Goal: Navigation & Orientation: Find specific page/section

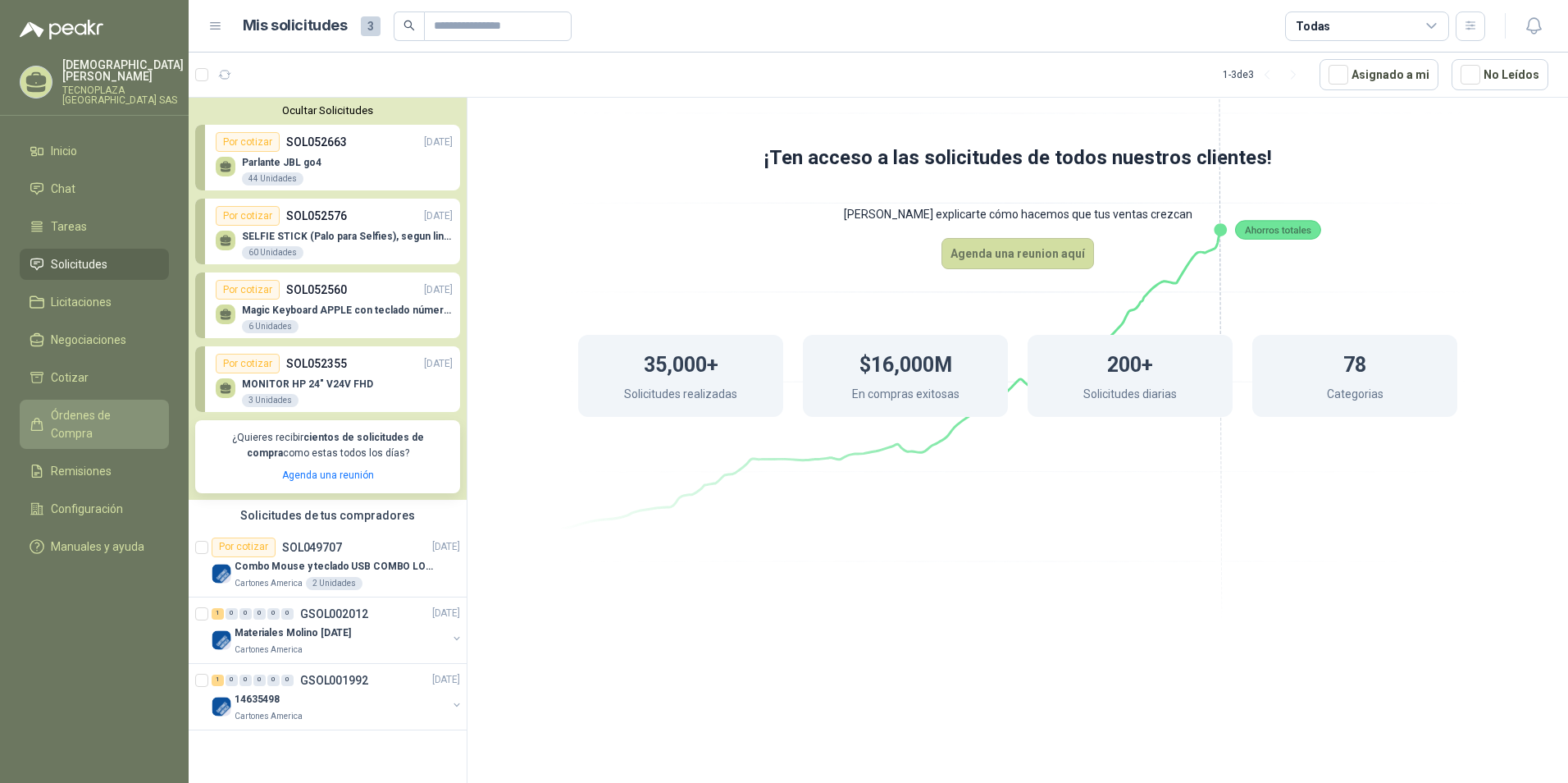
click at [138, 407] on span "Órdenes de Compra" at bounding box center [102, 424] width 103 height 36
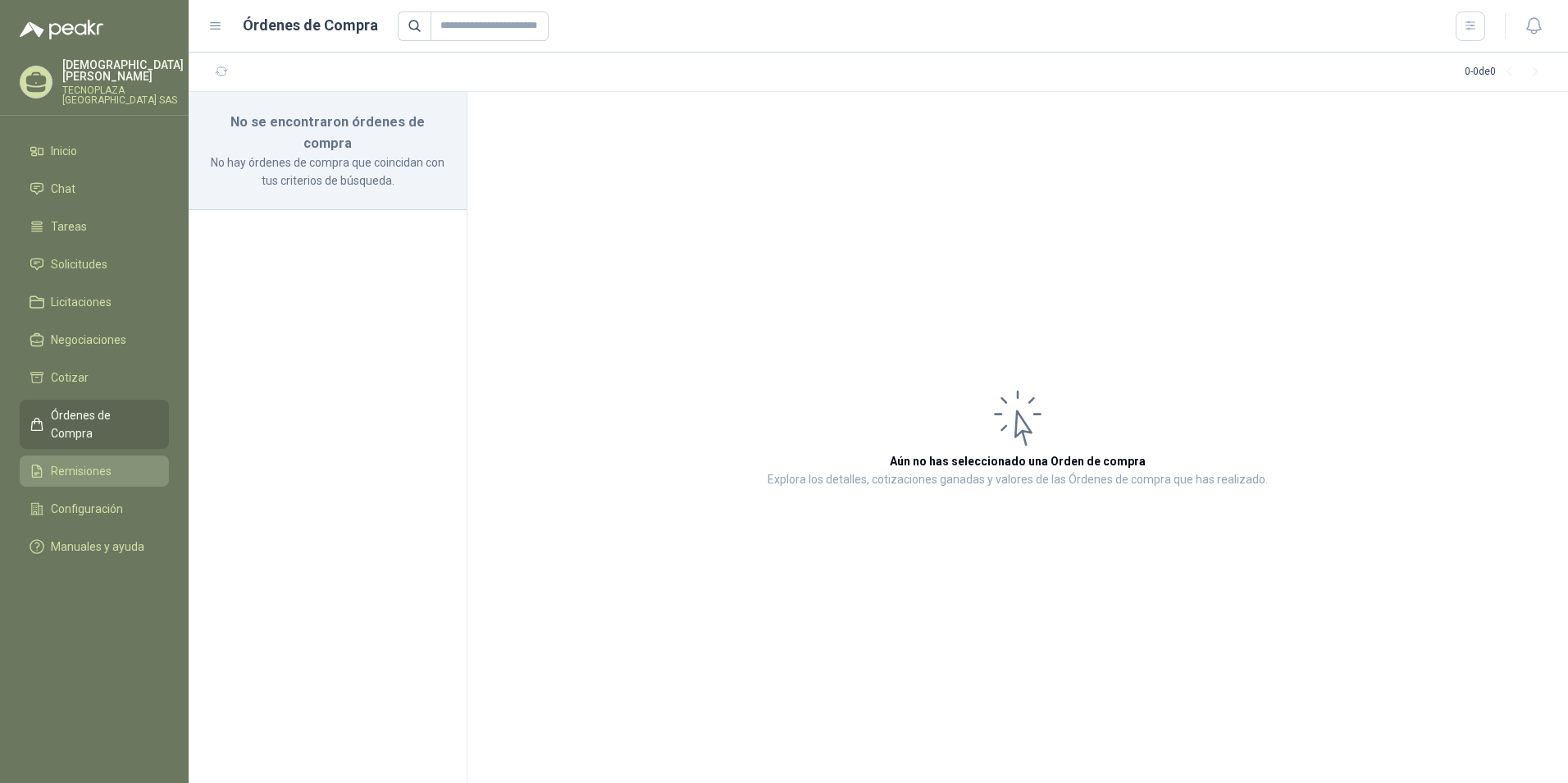
click at [102, 455] on link "Remisiones" at bounding box center [94, 471] width 150 height 31
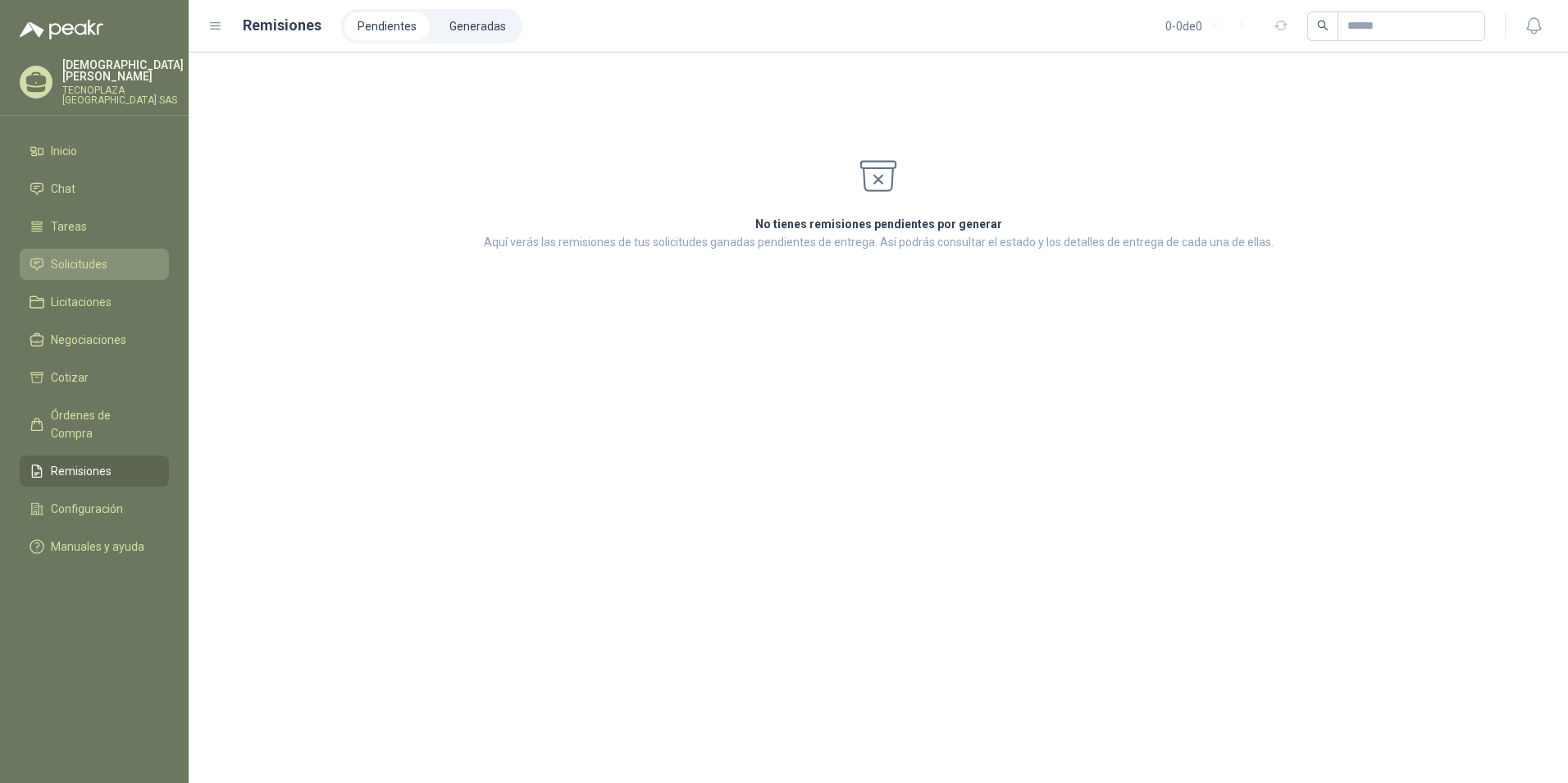
click at [98, 255] on span "Solicitudes" at bounding box center [79, 264] width 56 height 18
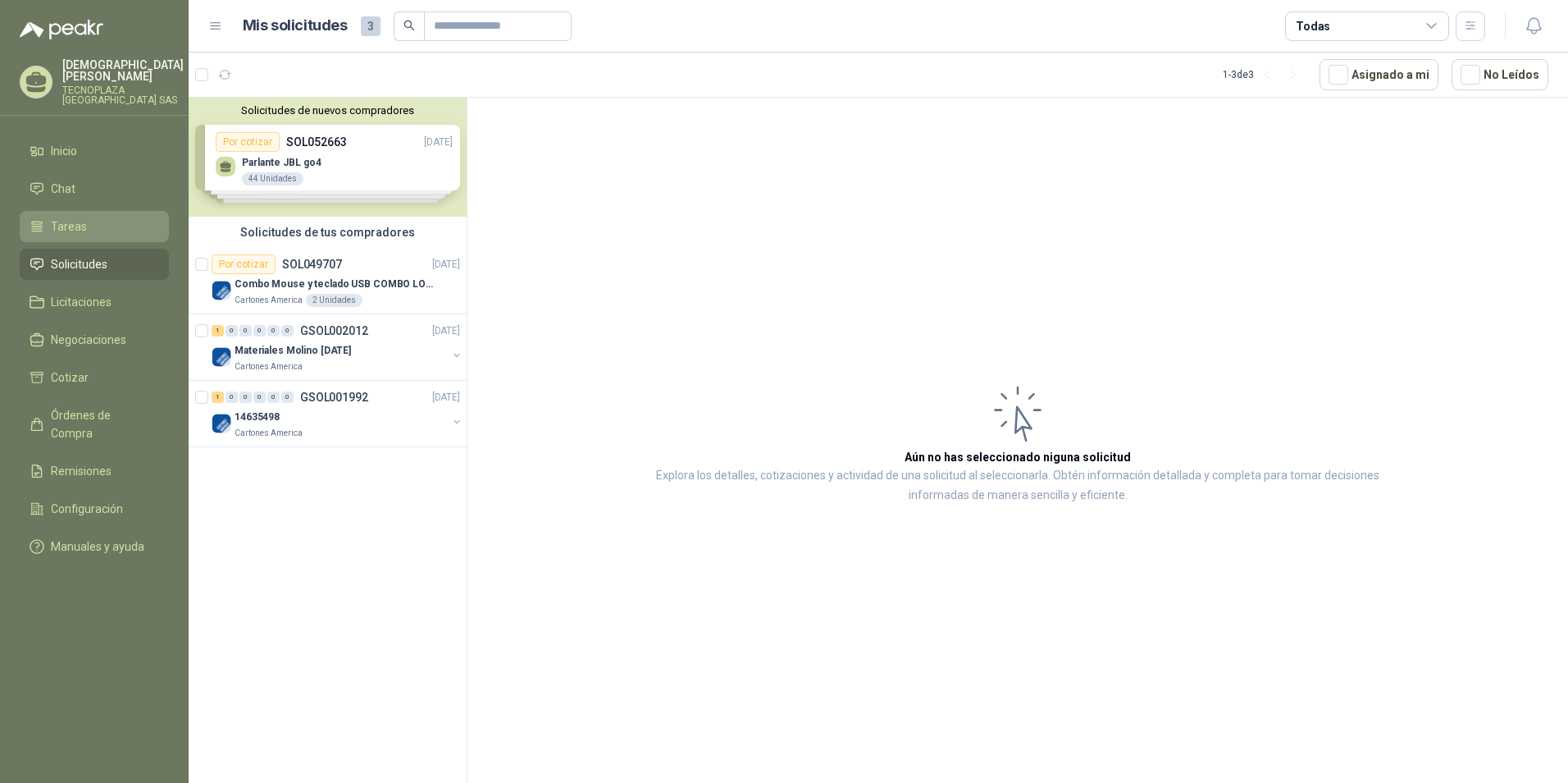
click at [71, 211] on link "Tareas" at bounding box center [94, 226] width 150 height 31
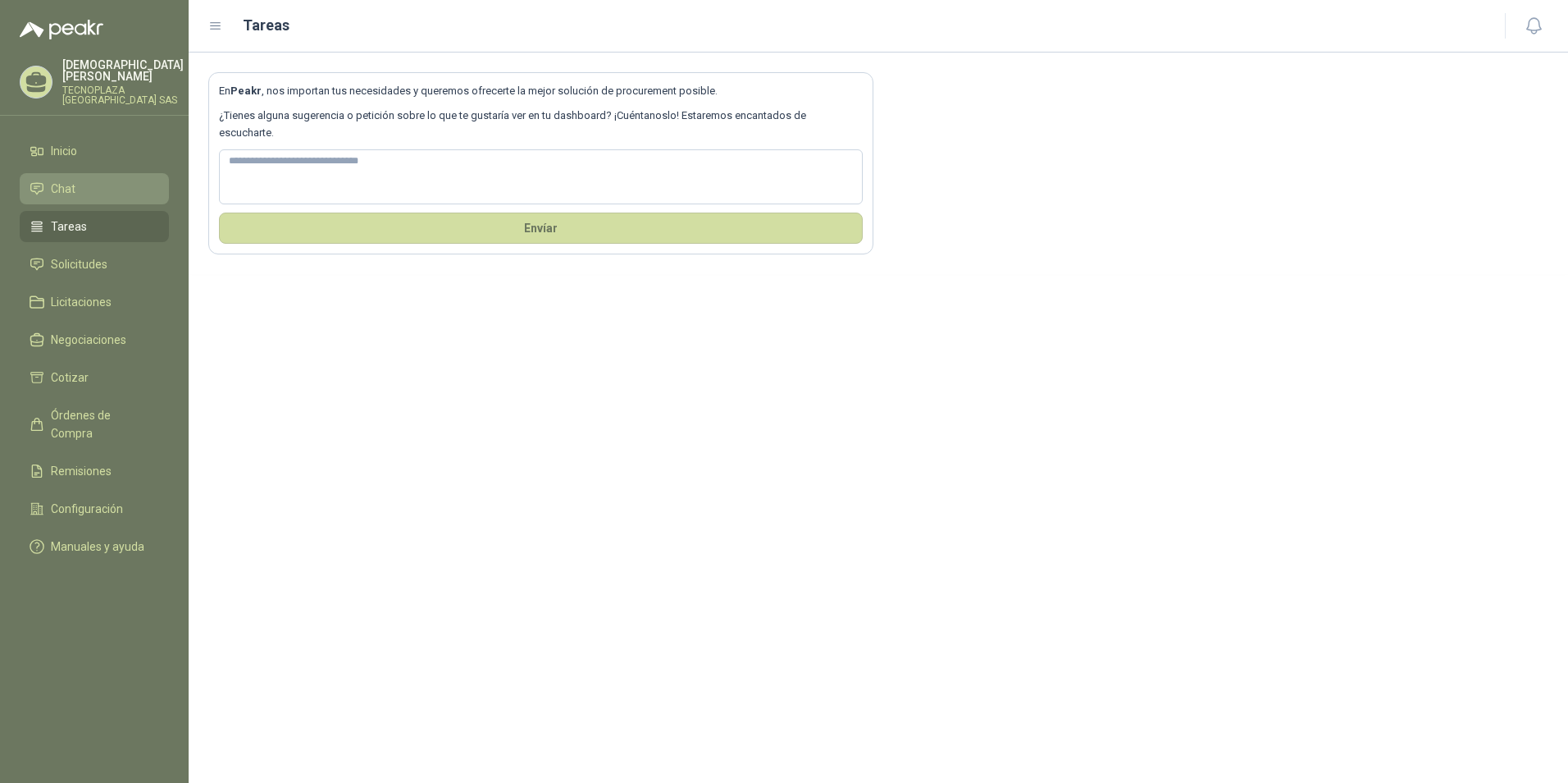
click at [73, 185] on span "Chat" at bounding box center [63, 188] width 24 height 18
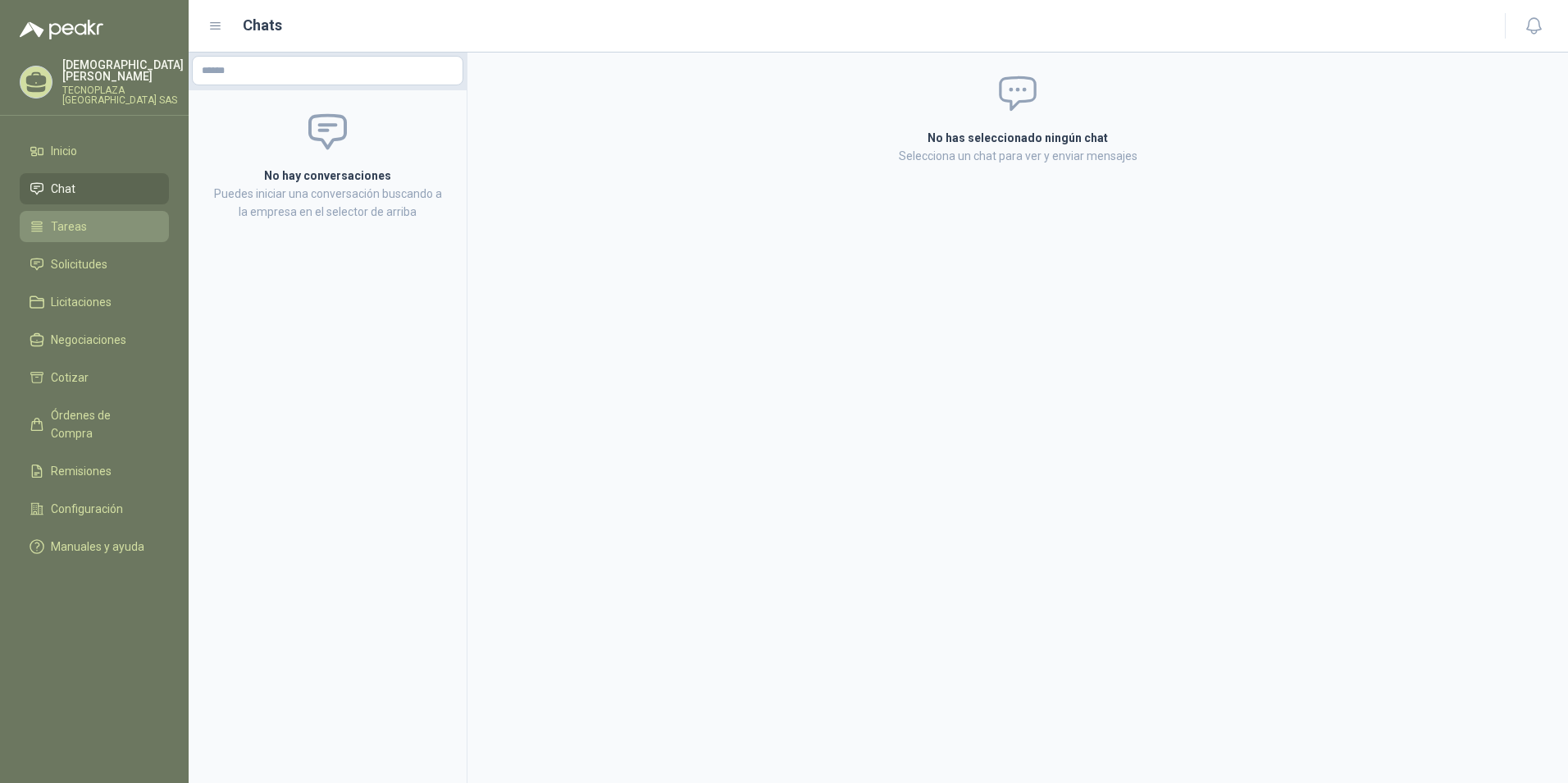
click at [80, 217] on span "Tareas" at bounding box center [69, 226] width 36 height 18
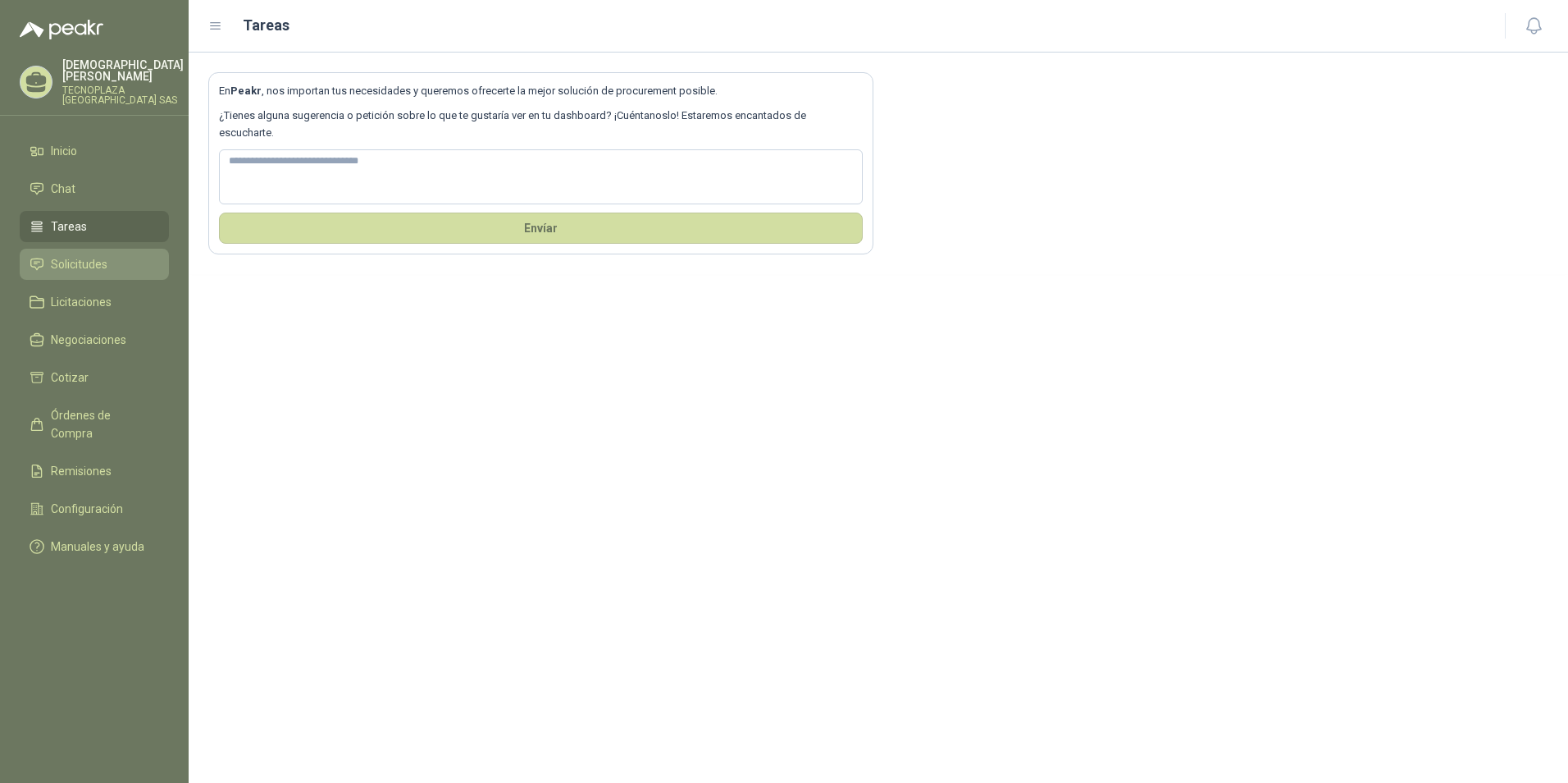
click at [79, 248] on link "Solicitudes" at bounding box center [94, 264] width 150 height 31
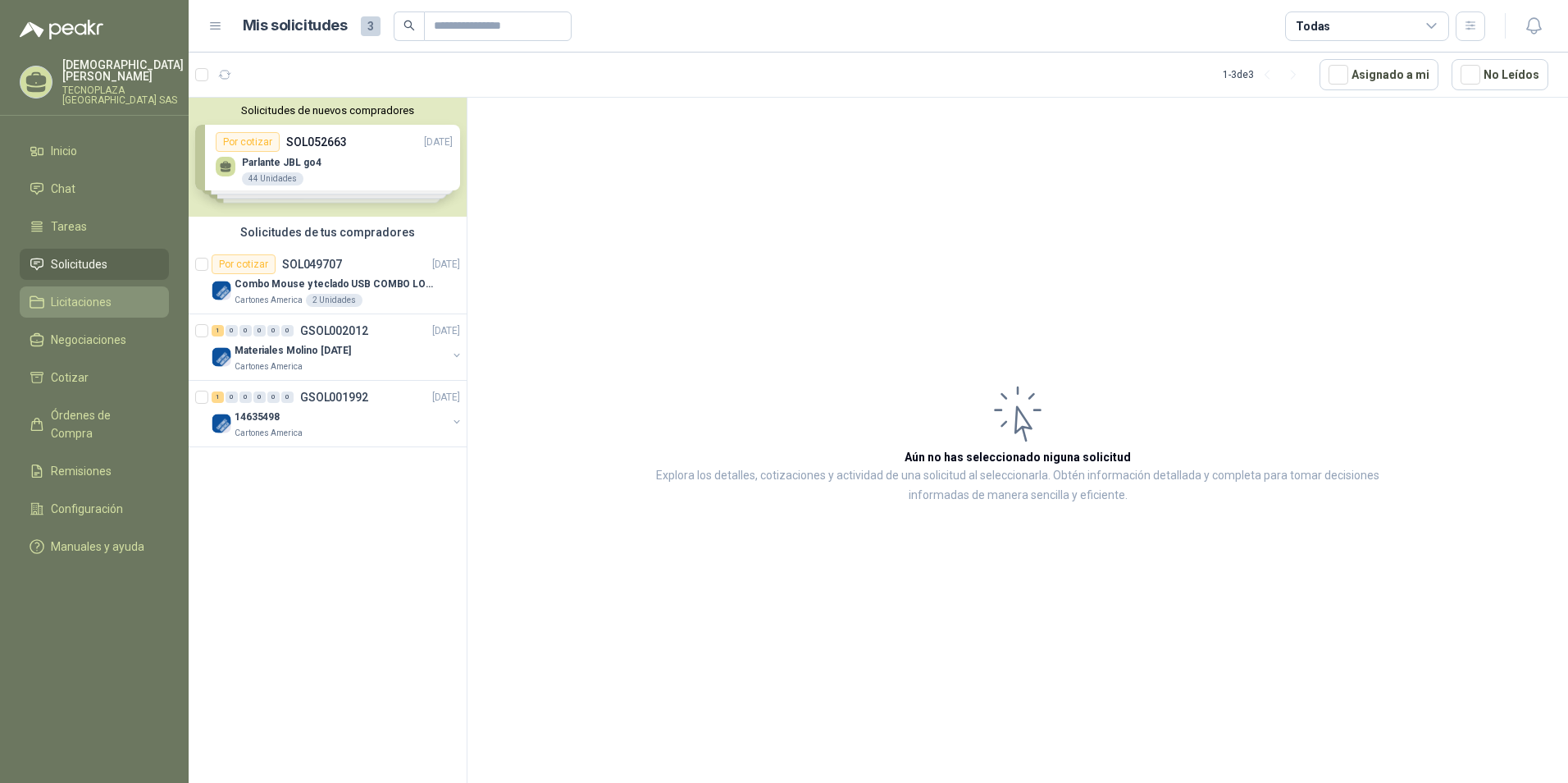
click at [76, 293] on span "Licitaciones" at bounding box center [81, 301] width 61 height 18
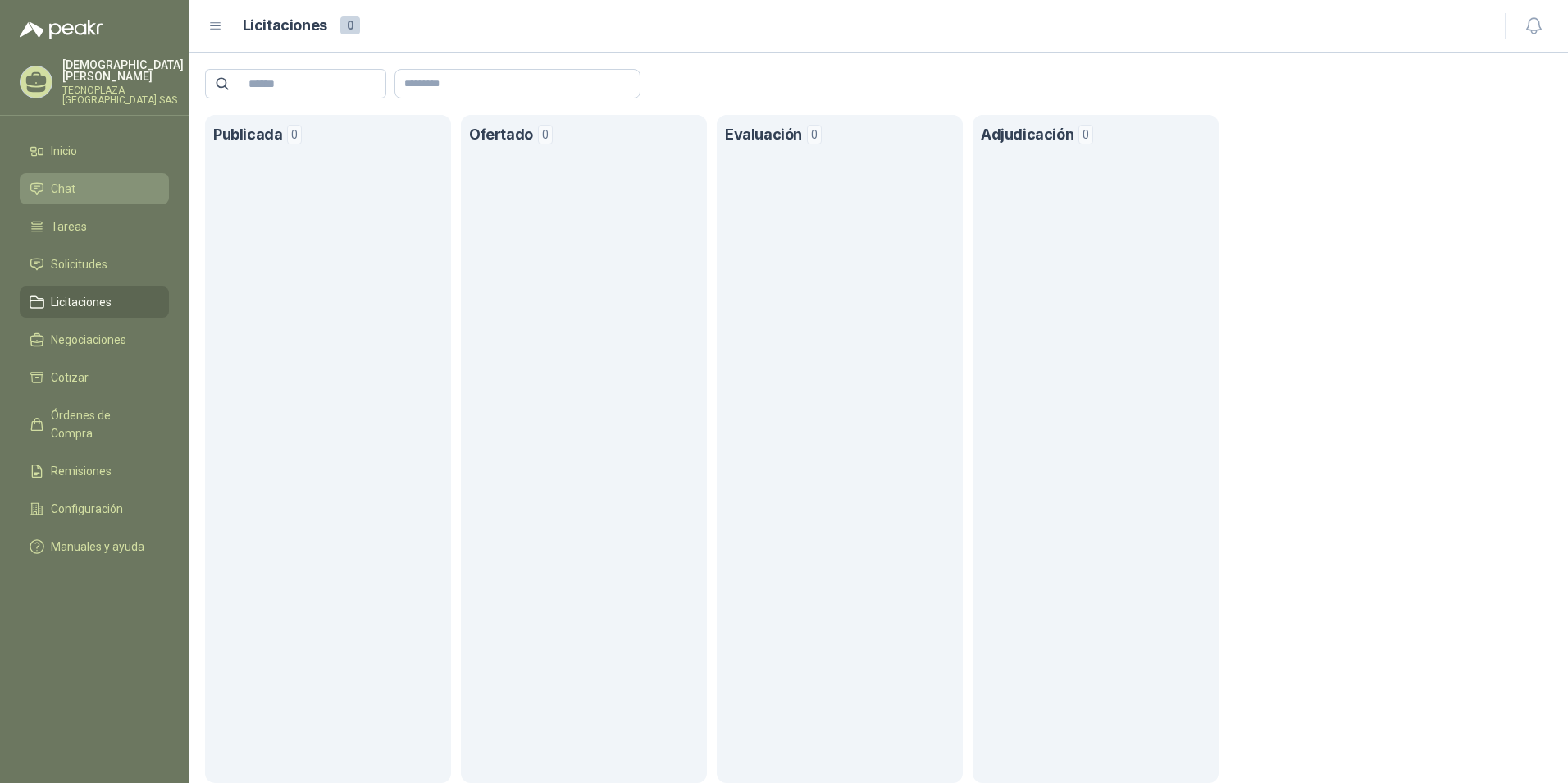
click at [88, 181] on li "Chat" at bounding box center [94, 188] width 130 height 18
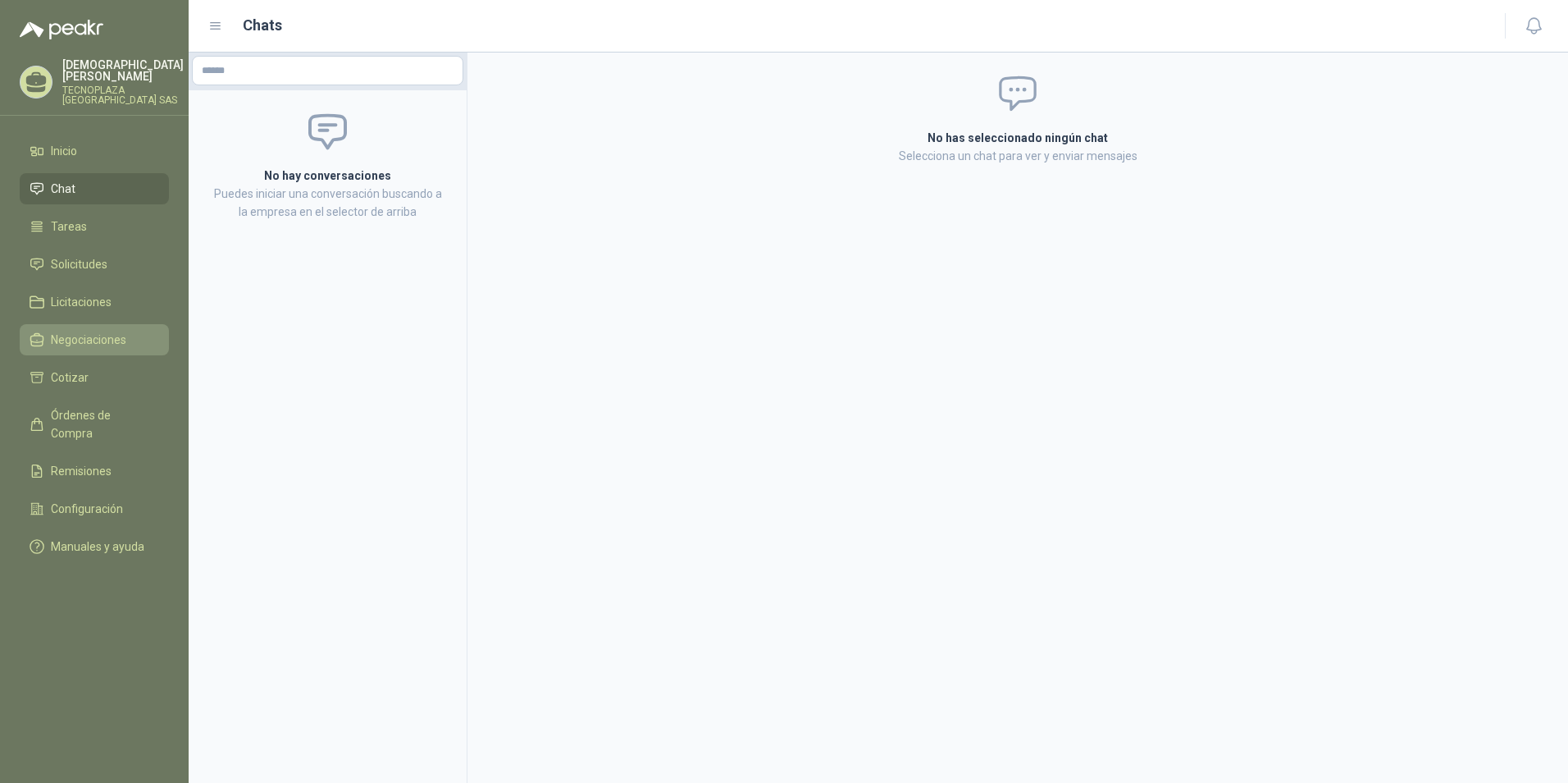
click at [83, 330] on span "Negociaciones" at bounding box center [88, 339] width 75 height 18
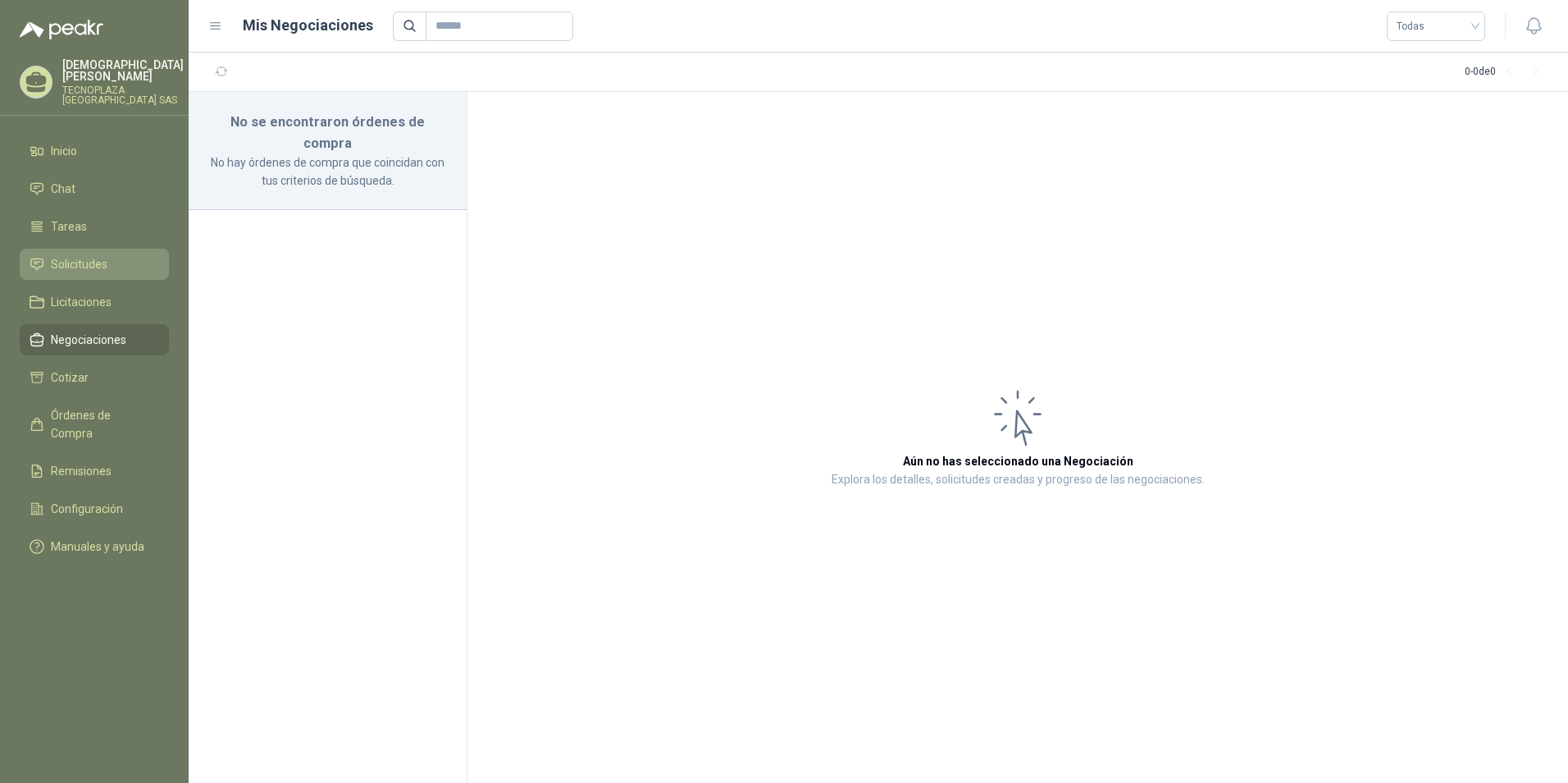
click at [99, 248] on link "Solicitudes" at bounding box center [94, 264] width 150 height 31
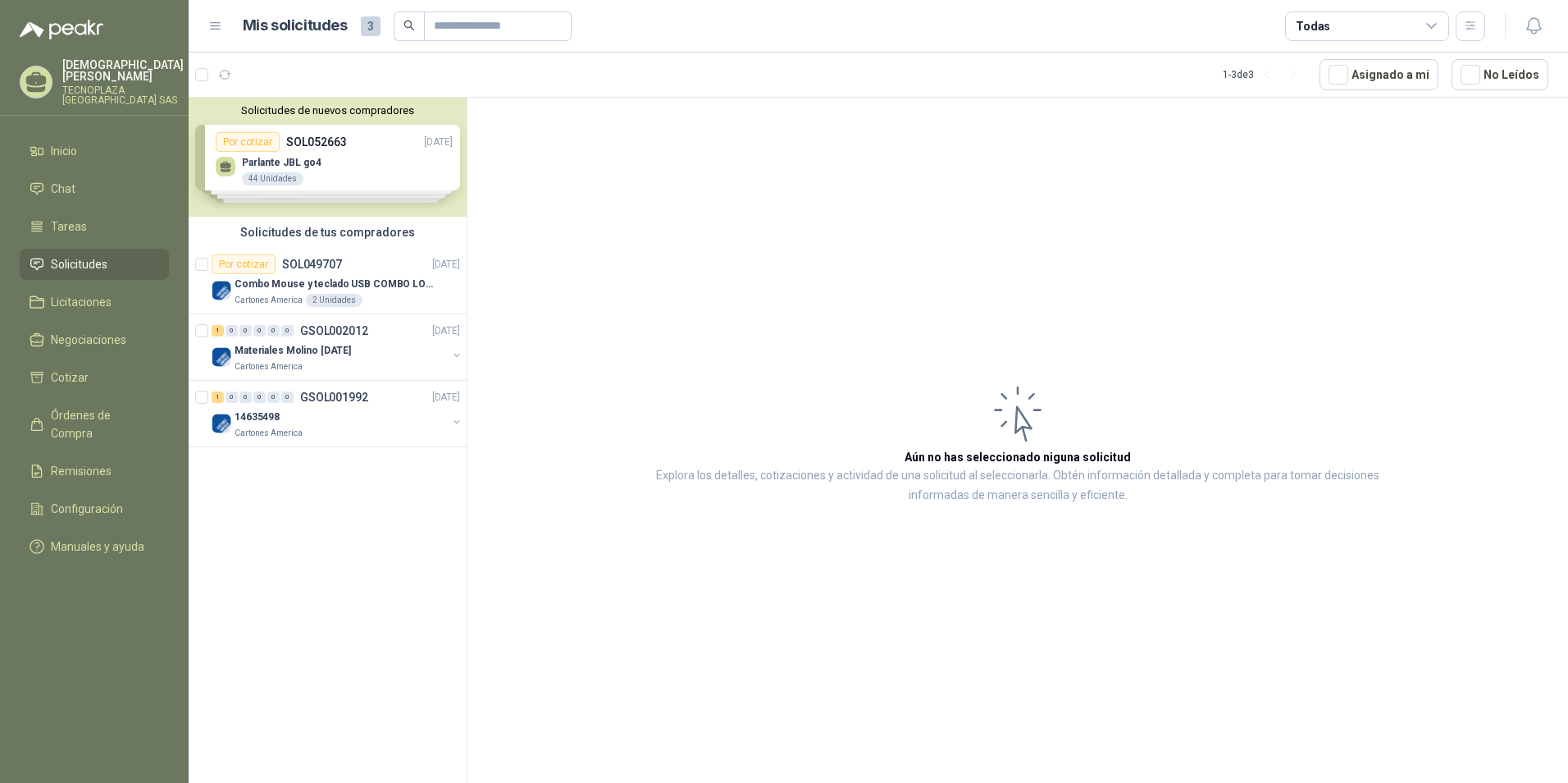
click at [341, 176] on div "Solicitudes de nuevos compradores Por cotizar SOL052663 [DATE] Parlante JBL go4…" at bounding box center [328, 157] width 278 height 119
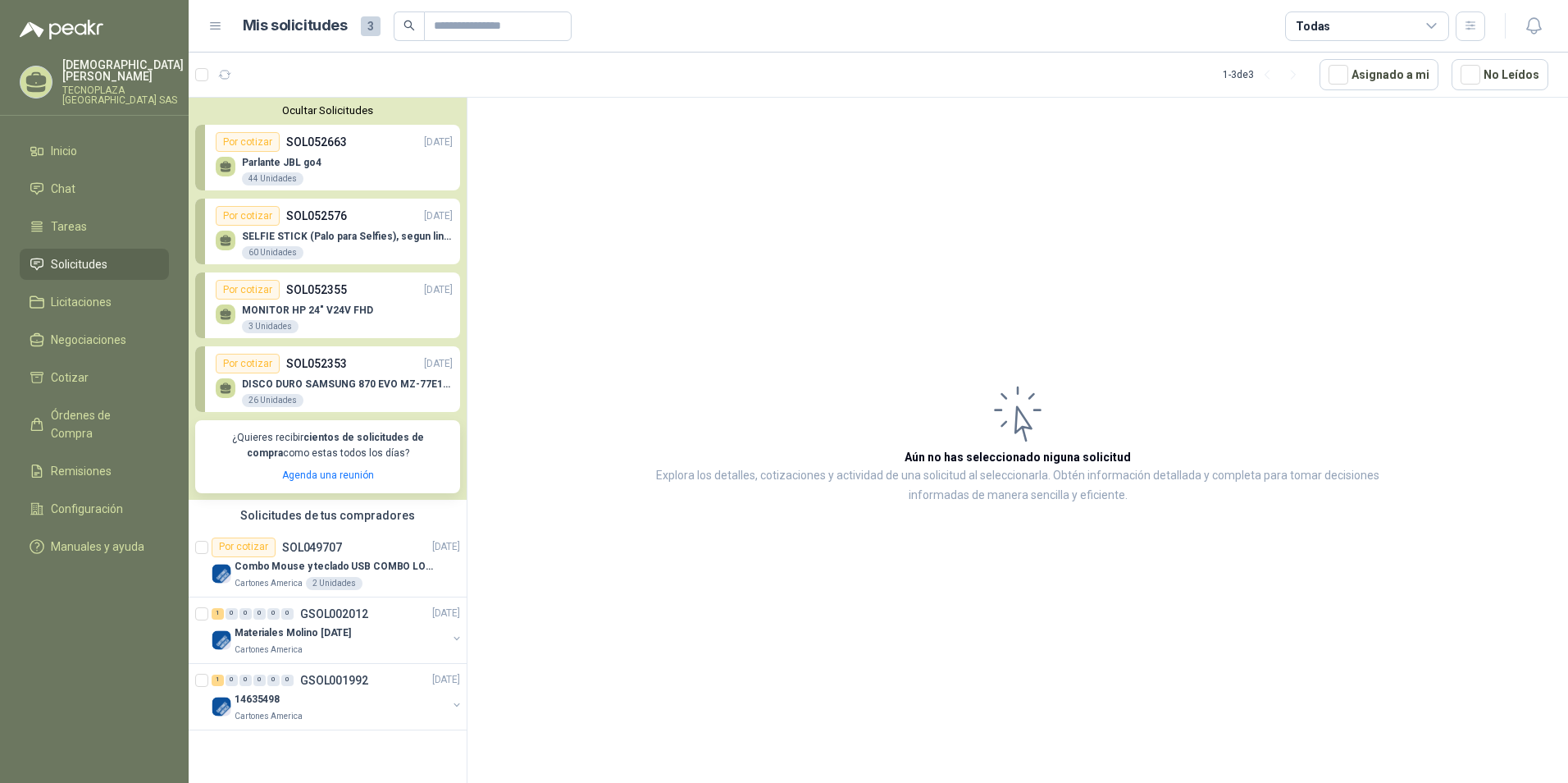
click at [356, 230] on div "SELFIE STICK (Palo para Selfies), segun link adjunto 60 Unidades" at bounding box center [334, 243] width 237 height 35
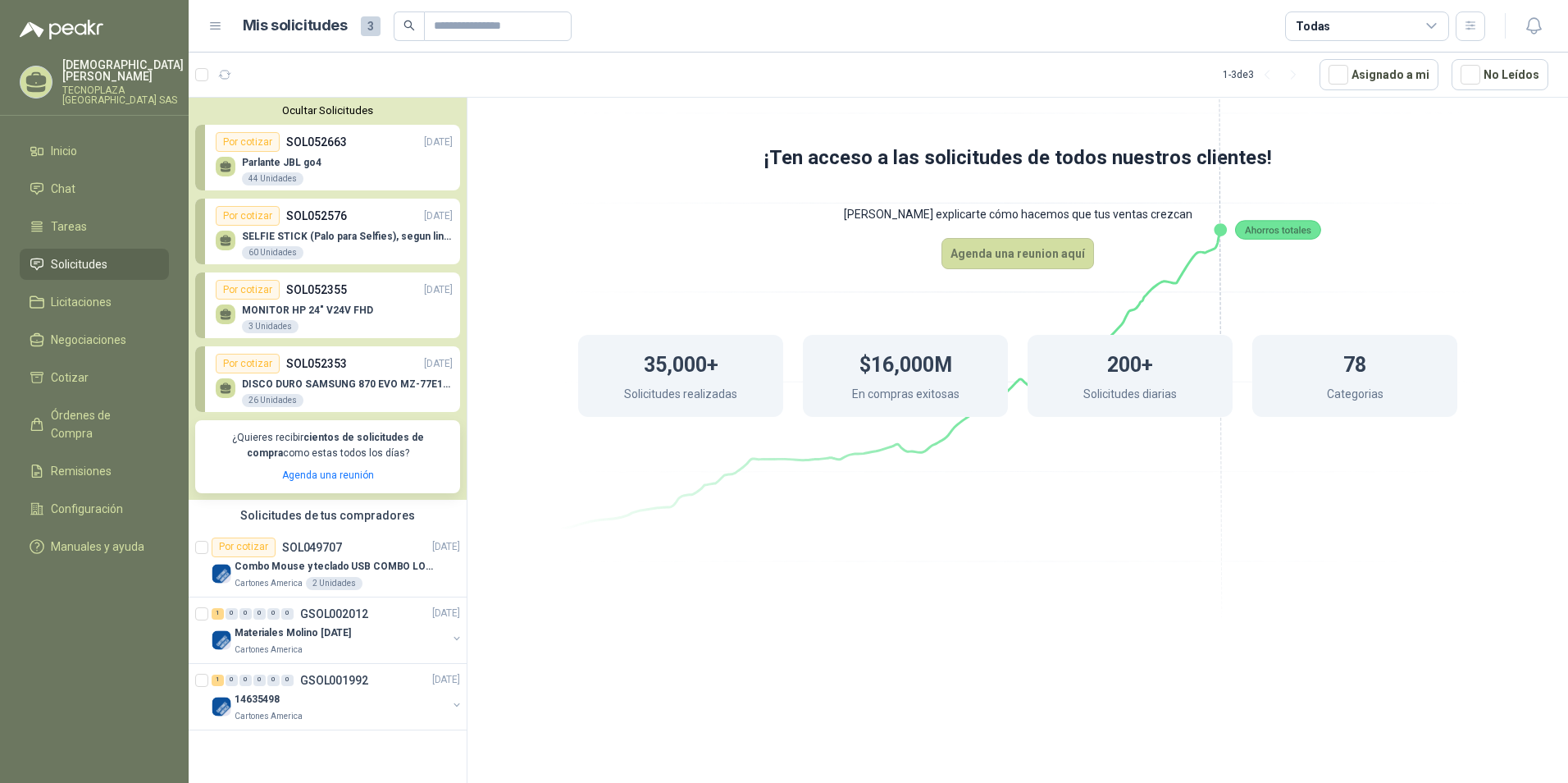
click at [338, 331] on div "MONITOR HP 24" V24V FHD 3 Unidades" at bounding box center [308, 319] width 132 height 29
click at [90, 330] on span "Negociaciones" at bounding box center [88, 339] width 75 height 18
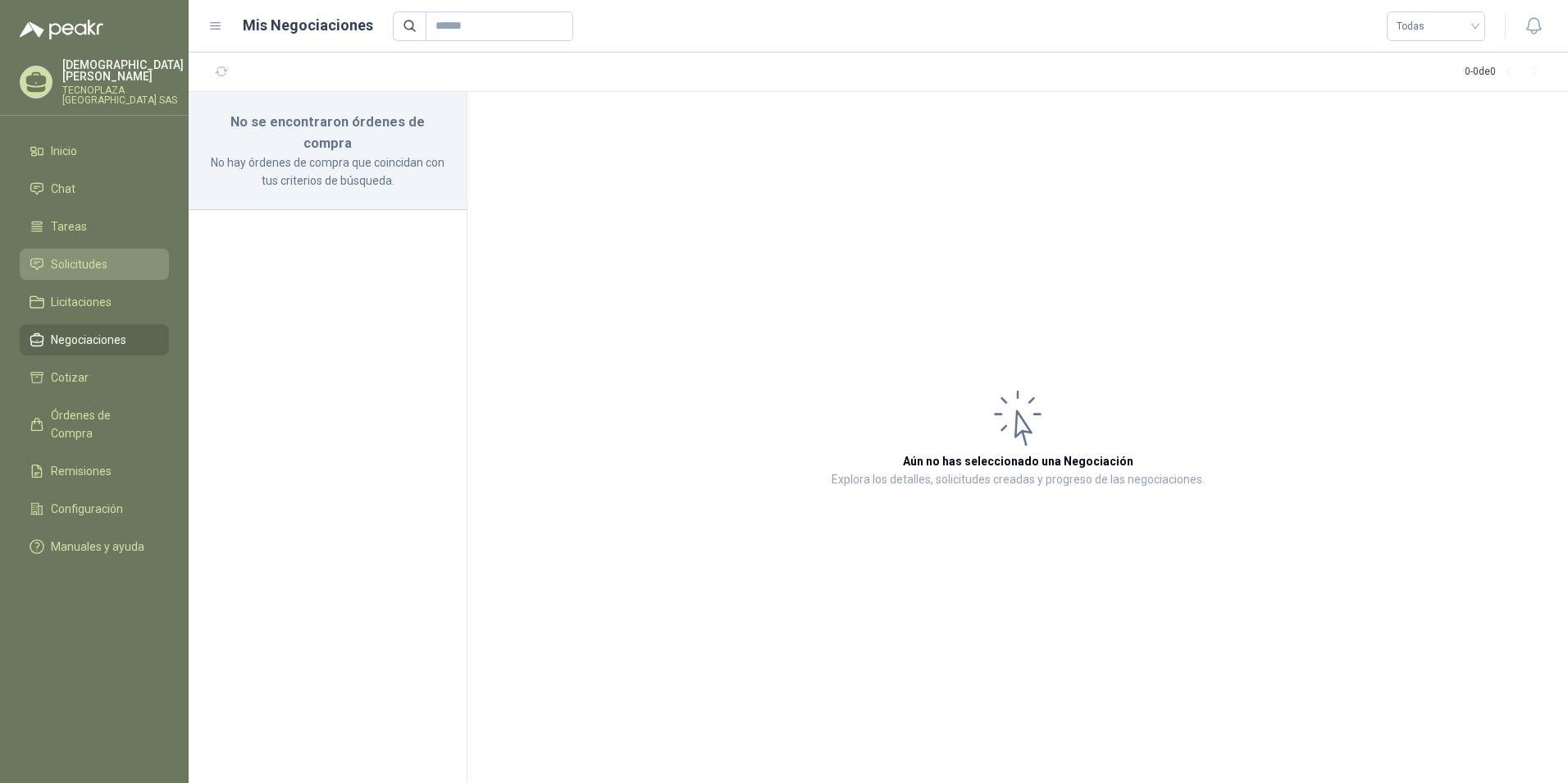
click at [107, 256] on li "Solicitudes" at bounding box center [94, 264] width 130 height 18
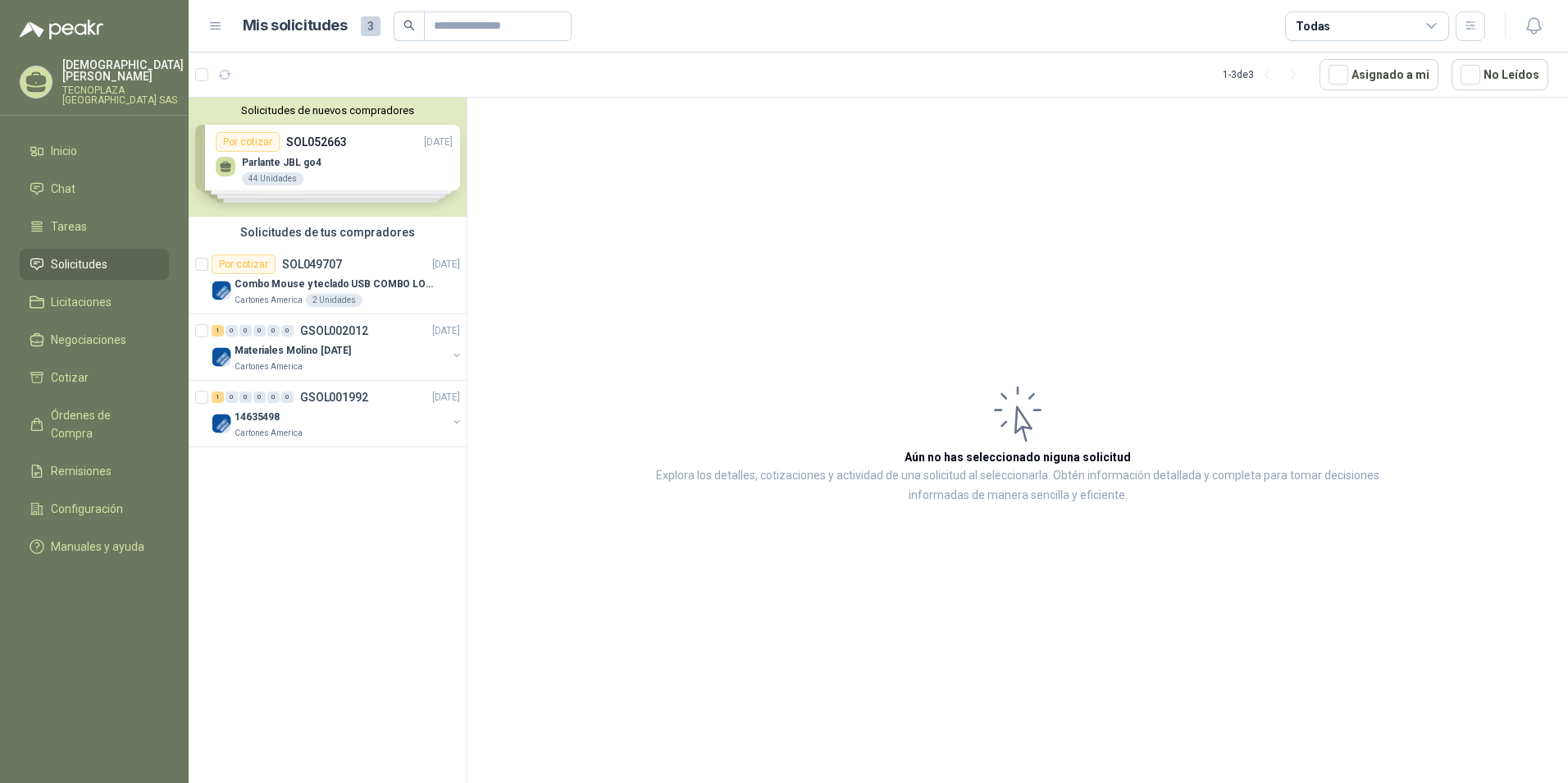
click at [355, 115] on button "Solicitudes de nuevos compradores" at bounding box center [328, 110] width 265 height 12
